Goal: Information Seeking & Learning: Learn about a topic

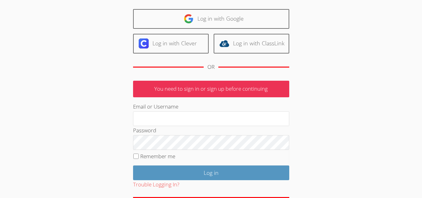
scroll to position [63, 0]
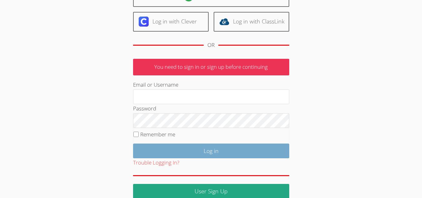
type input "mariesteinberg@live.com"
click at [191, 150] on input "Log in" at bounding box center [211, 150] width 156 height 15
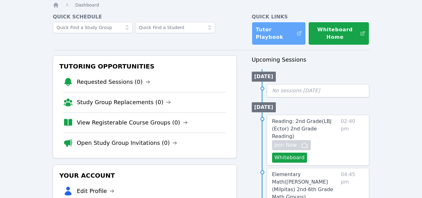
scroll to position [31, 0]
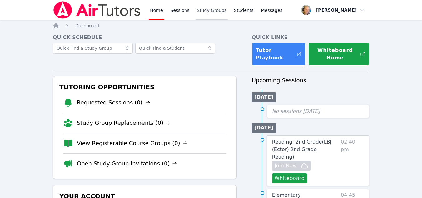
drag, startPoint x: 0, startPoint y: 0, endPoint x: 210, endPoint y: 11, distance: 210.0
click at [210, 11] on link "Study Groups" at bounding box center [212, 10] width 32 height 20
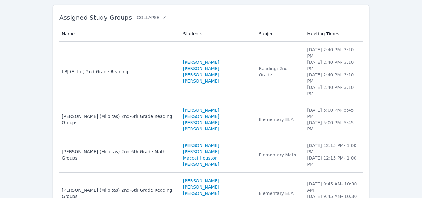
scroll to position [63, 0]
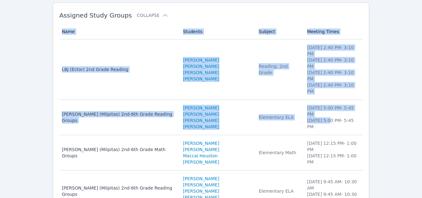
drag, startPoint x: 317, startPoint y: 95, endPoint x: 387, endPoint y: 102, distance: 70.3
click at [387, 102] on div "Home Sessions Study Groups Students Messages Open user menu Marie Steinberg Ope…" at bounding box center [211, 105] width 422 height 336
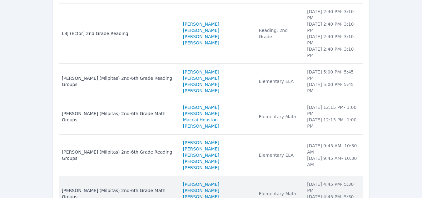
scroll to position [107, 0]
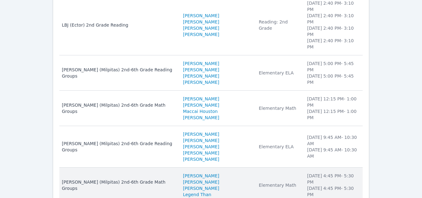
click at [315, 168] on td "Meeting Times Monday 4:45 PM - 5:30 PM Wednesday 4:45 PM - 5:30 PM" at bounding box center [332, 185] width 59 height 35
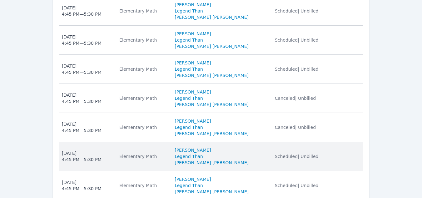
scroll to position [375, 0]
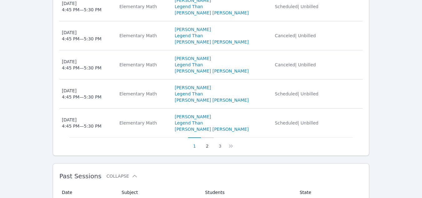
click at [207, 149] on button "2" at bounding box center [207, 143] width 13 height 12
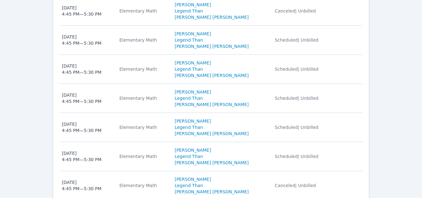
scroll to position [406, 0]
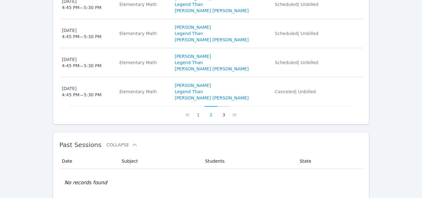
click at [223, 118] on button "3" at bounding box center [224, 112] width 13 height 12
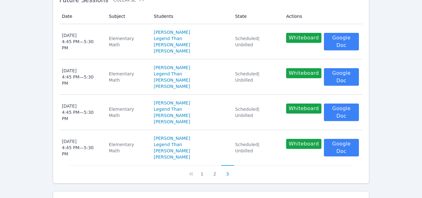
scroll to position [201, 0]
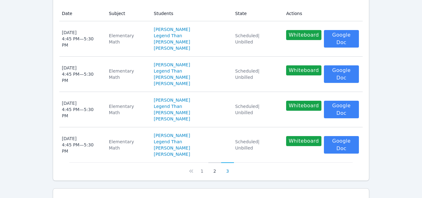
click at [215, 162] on button "2" at bounding box center [214, 168] width 13 height 12
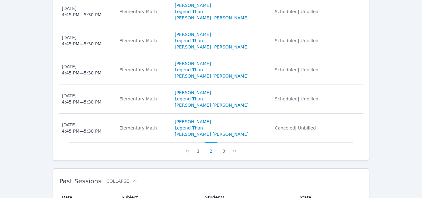
scroll to position [376, 0]
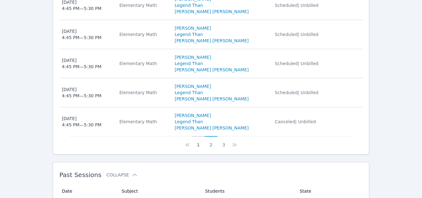
click at [199, 148] on button "1" at bounding box center [198, 142] width 13 height 12
click at [218, 148] on button "3" at bounding box center [220, 142] width 13 height 12
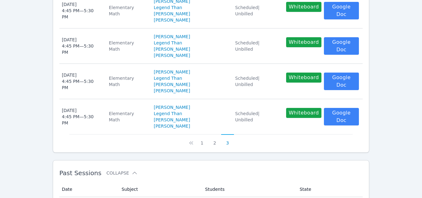
scroll to position [233, 0]
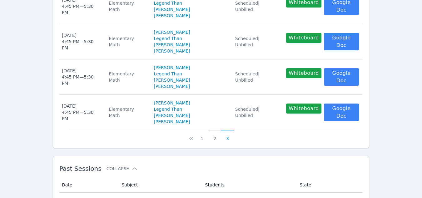
click at [215, 130] on button "2" at bounding box center [214, 136] width 13 height 12
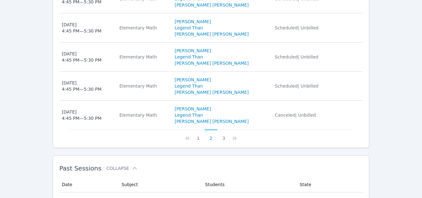
scroll to position [389, 0]
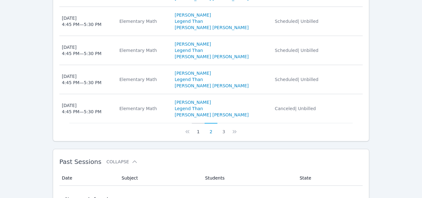
click at [198, 135] on button "1" at bounding box center [198, 129] width 13 height 12
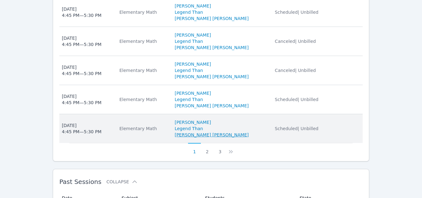
scroll to position [358, 0]
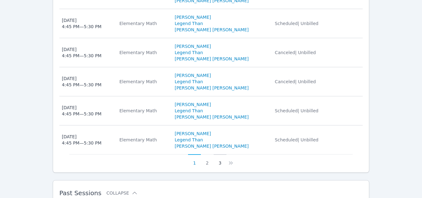
click at [218, 166] on button "3" at bounding box center [220, 160] width 13 height 12
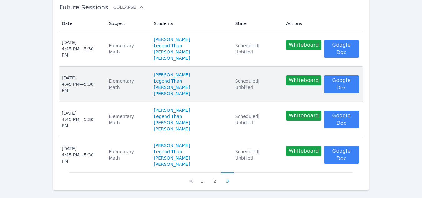
scroll to position [202, 0]
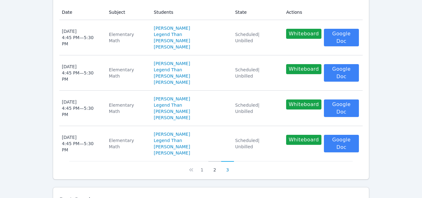
click at [216, 161] on button "2" at bounding box center [214, 167] width 13 height 12
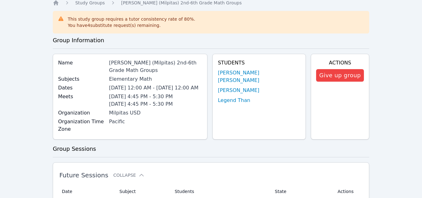
scroll to position [14, 0]
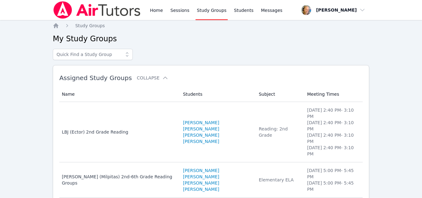
click at [56, 29] on div "Home Study Groups My Study Groups Assigned Study Groups Collapse Name Students …" at bounding box center [211, 179] width 317 height 313
click at [56, 26] on icon "Breadcrumb" at bounding box center [55, 25] width 5 height 5
